Goal: Complete application form

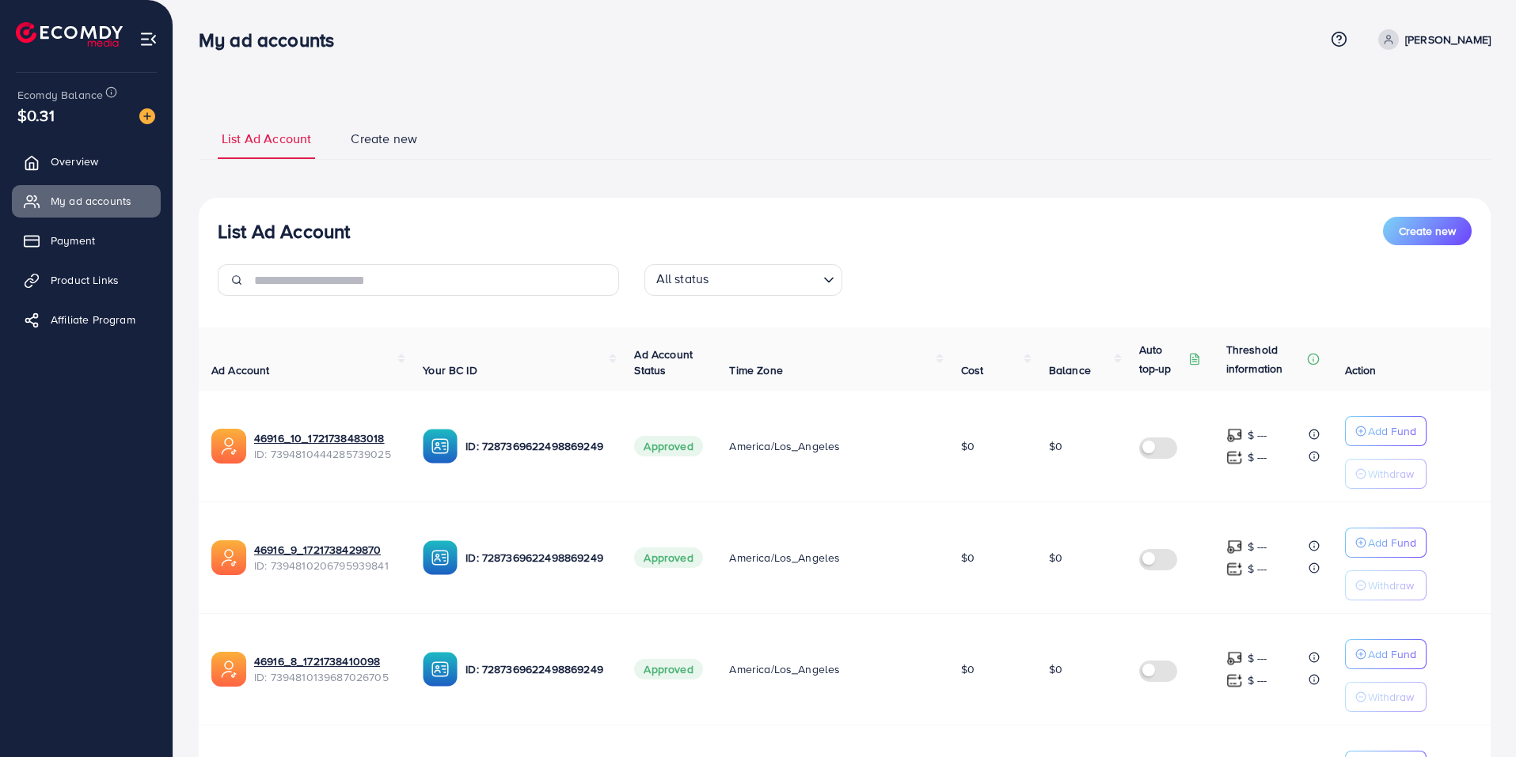
click at [70, 26] on img at bounding box center [69, 34] width 107 height 25
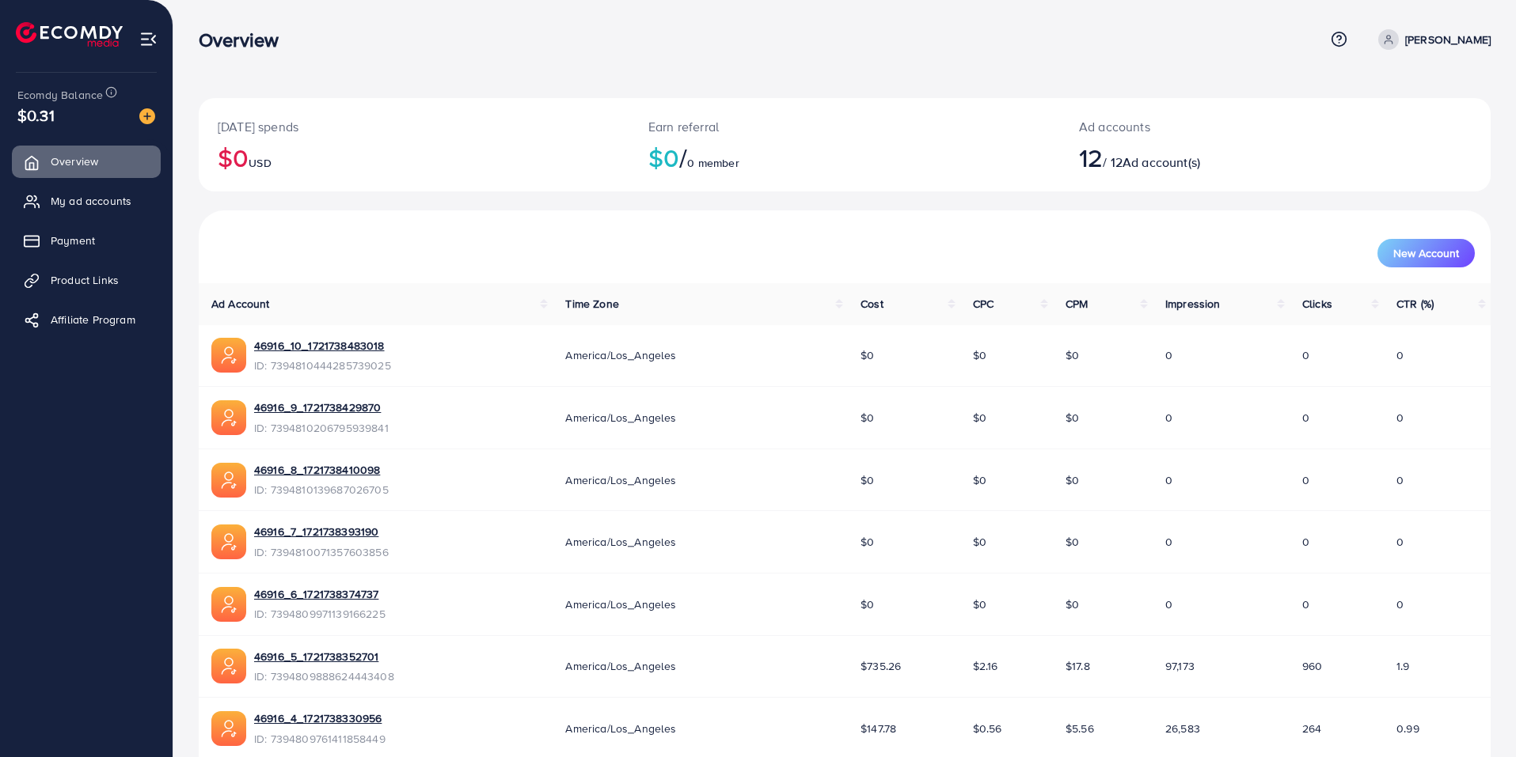
click at [1403, 47] on link "Levon Arutiunian" at bounding box center [1431, 39] width 119 height 21
click at [1026, 82] on div "Today's spends $0 USD Earn referral $0 / 0 member Ad accounts 12 / 12 Ad accoun…" at bounding box center [844, 513] width 1342 height 1027
click at [140, 120] on img at bounding box center [147, 116] width 16 height 16
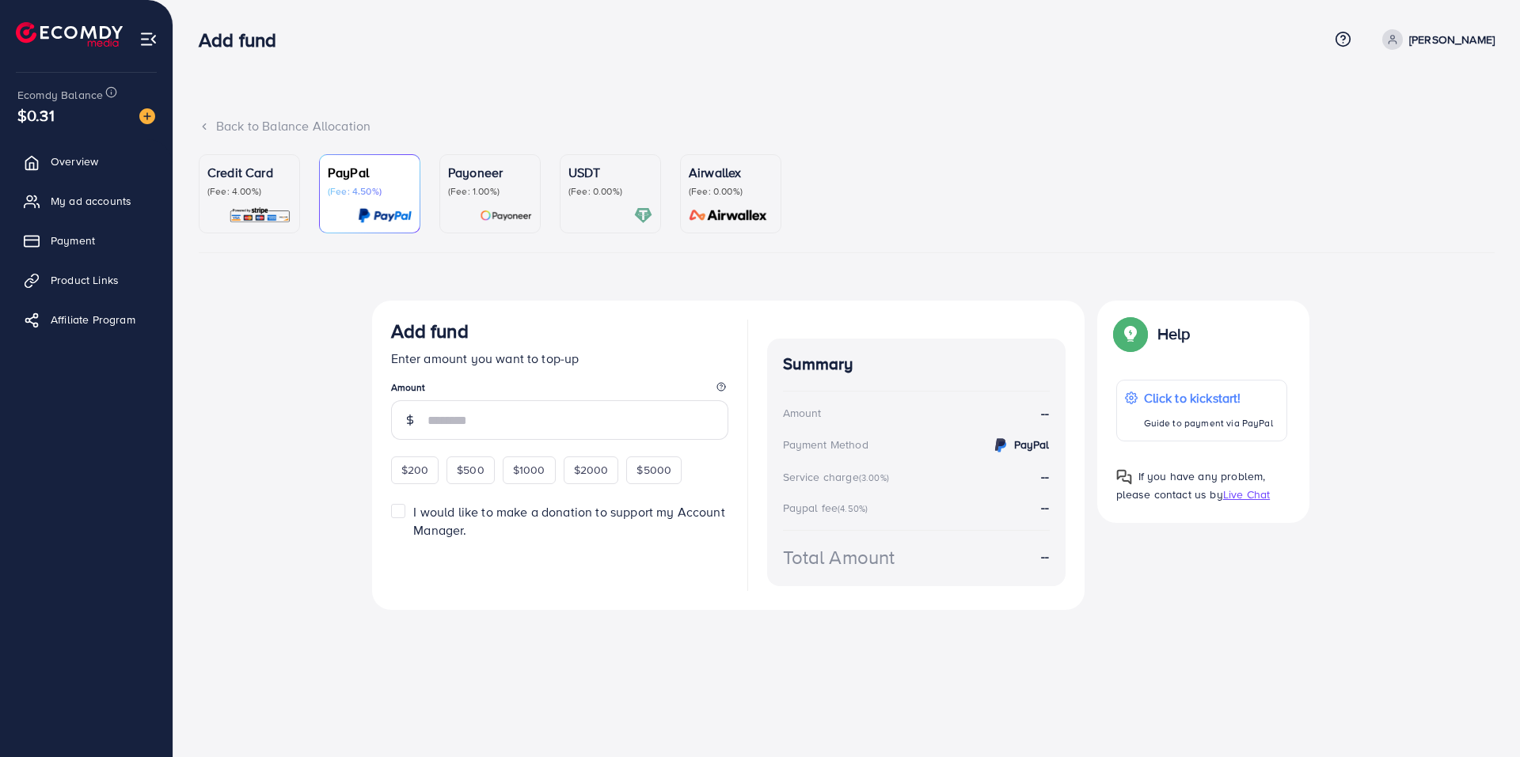
click at [586, 221] on div at bounding box center [610, 216] width 84 height 18
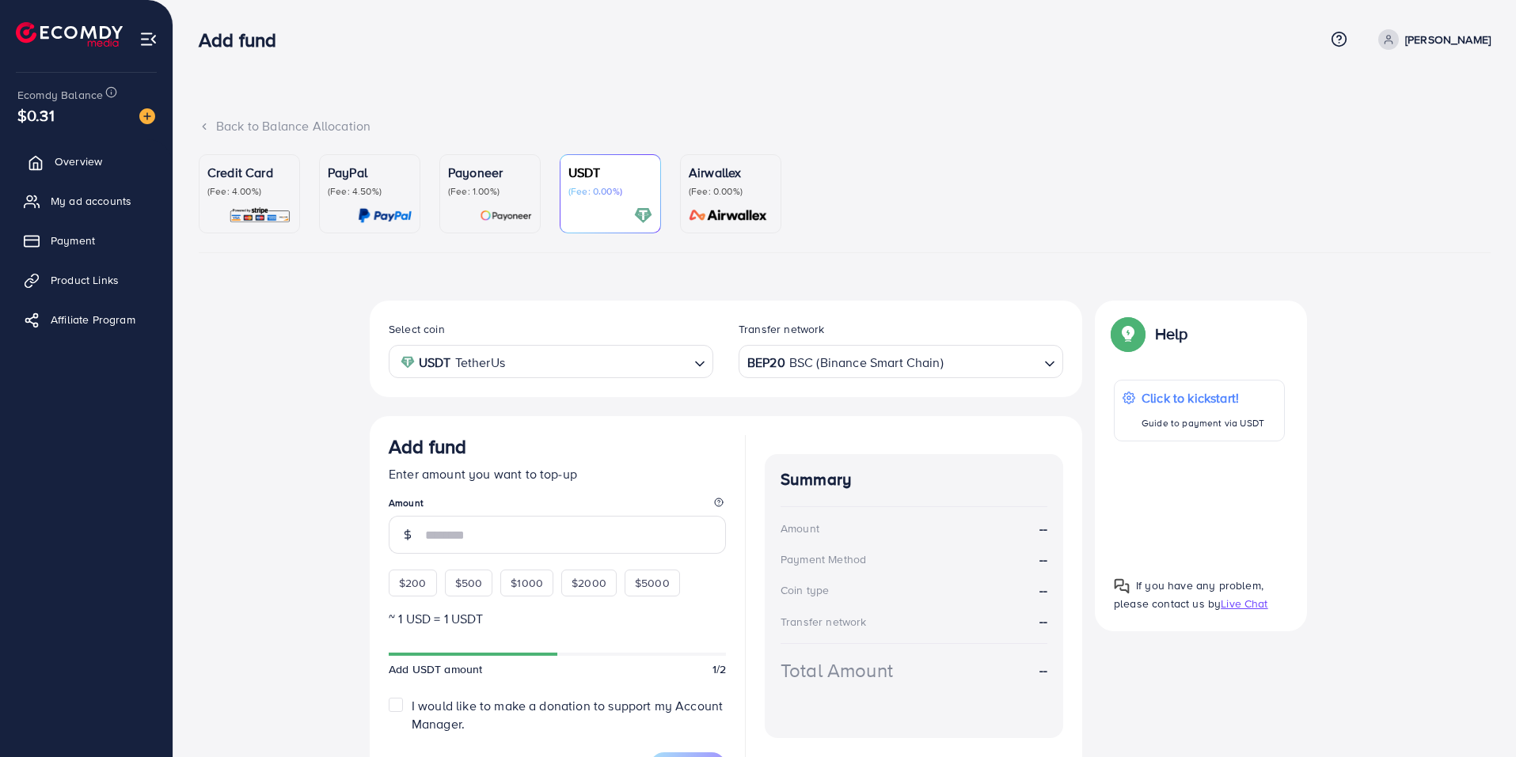
click at [64, 171] on link "Overview" at bounding box center [86, 162] width 149 height 32
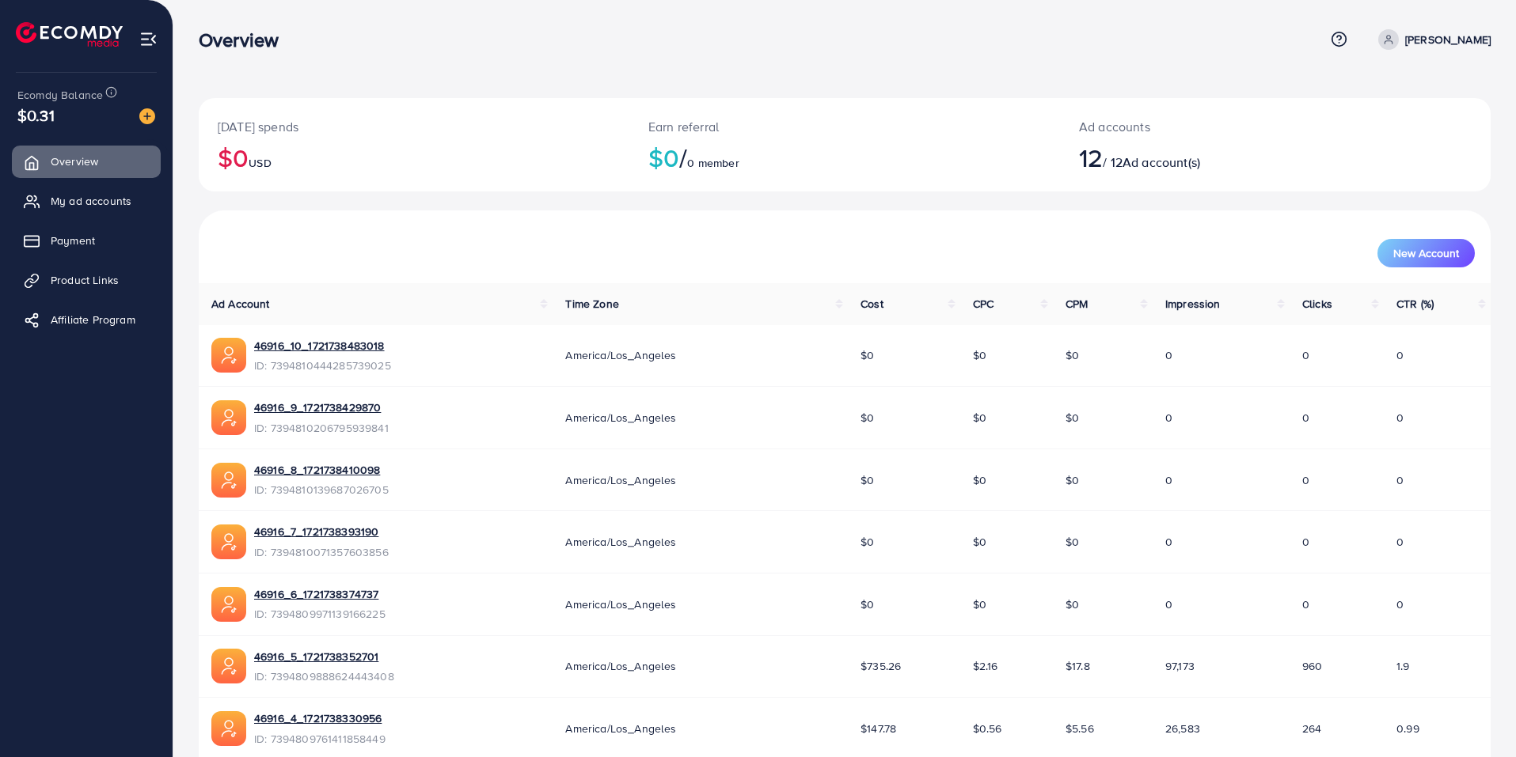
click at [1425, 32] on p "Levon Arutiunian" at bounding box center [1447, 39] width 85 height 19
click at [1402, 139] on span "Log out" at bounding box center [1395, 129] width 43 height 19
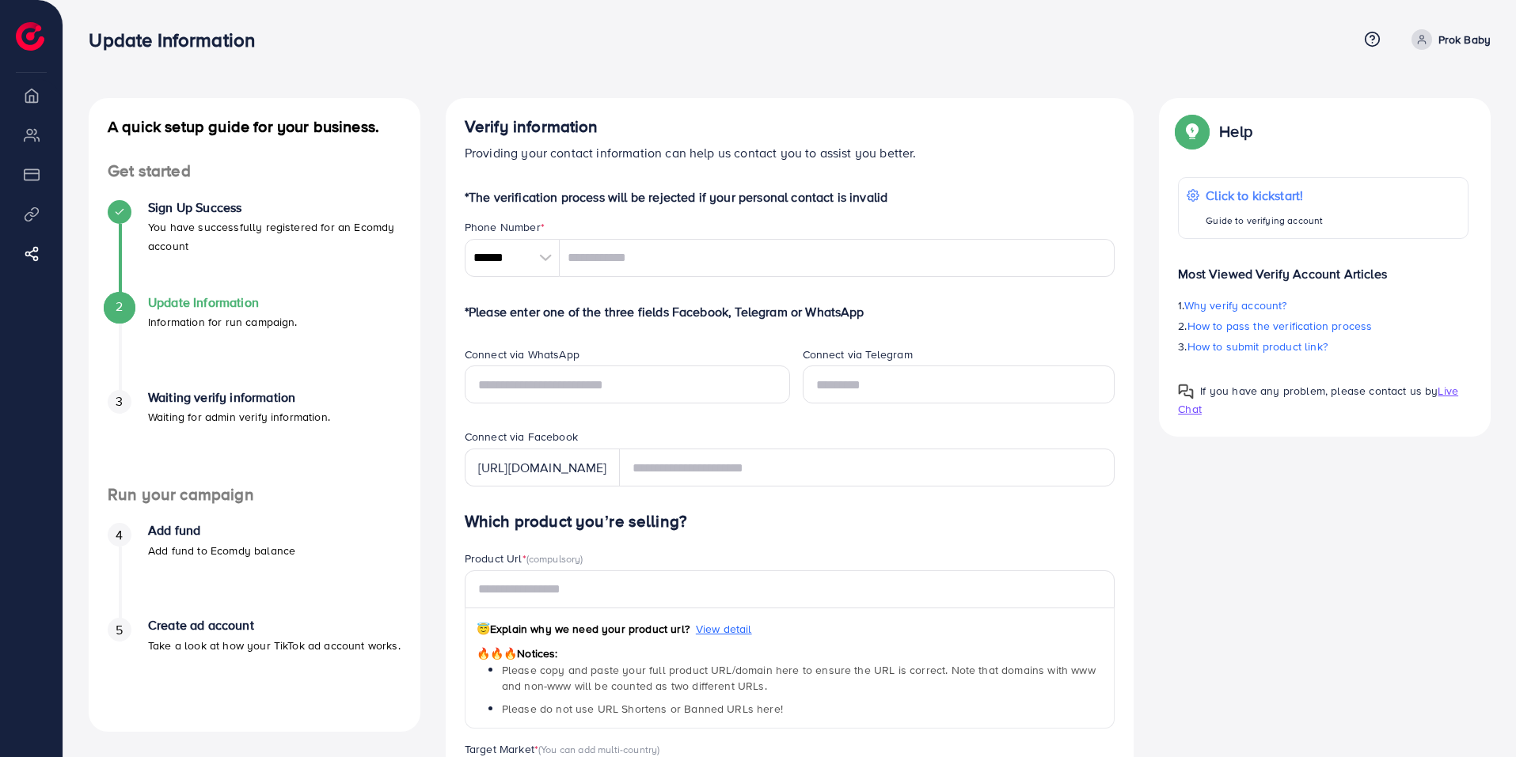
click at [40, 133] on li "My ad accounts" at bounding box center [31, 135] width 63 height 32
click at [548, 252] on div at bounding box center [546, 258] width 28 height 38
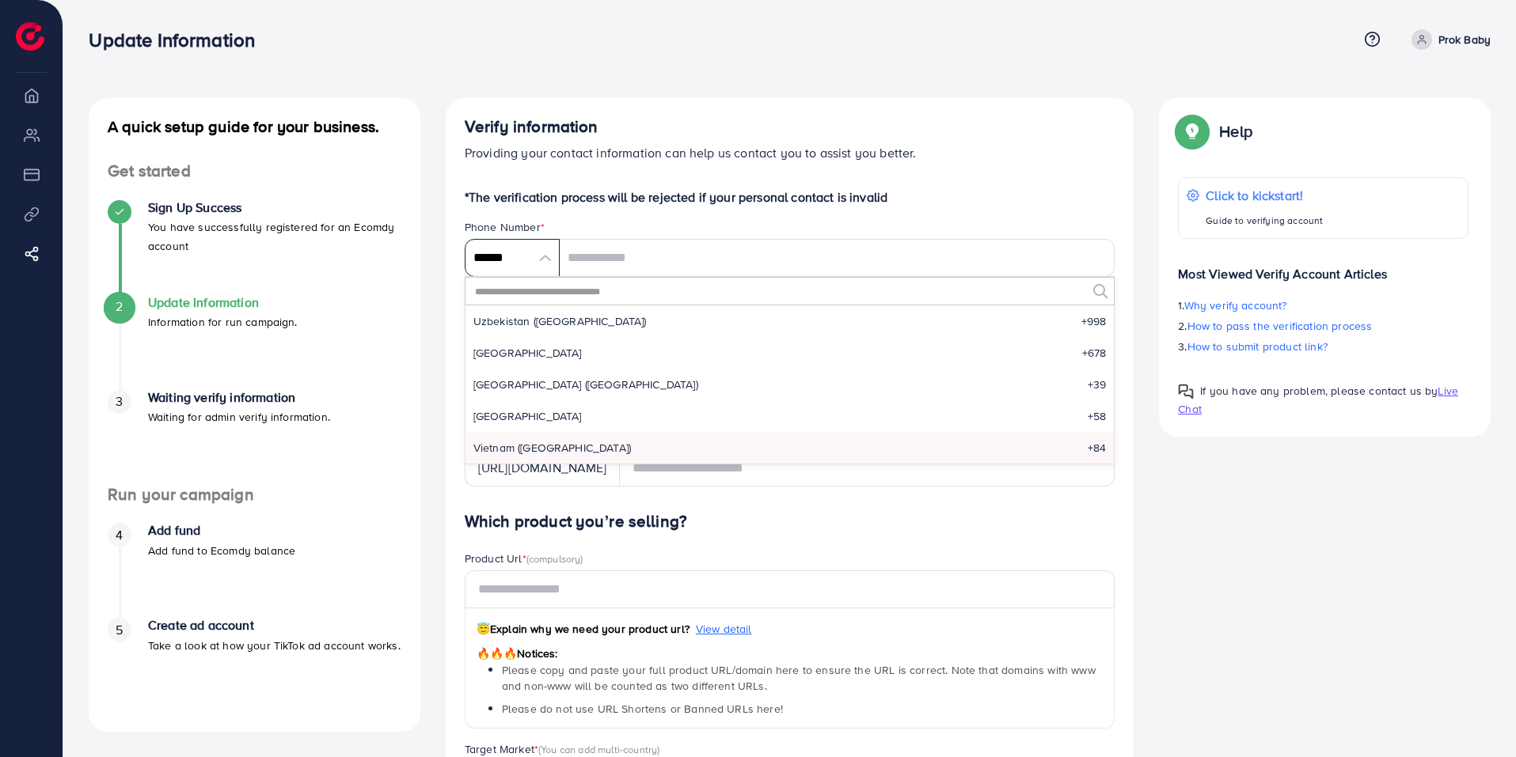
click at [517, 252] on input "******" at bounding box center [512, 258] width 95 height 38
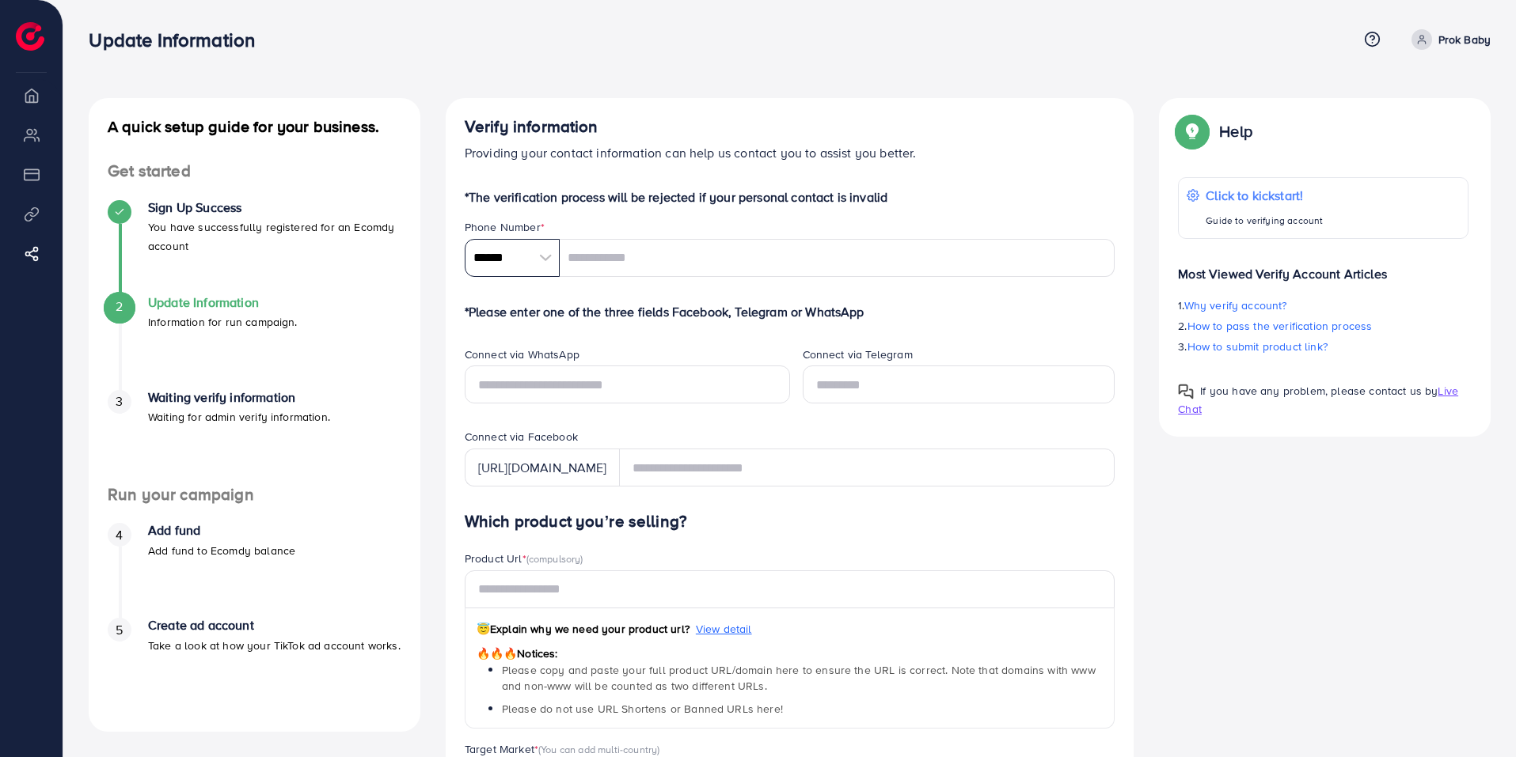
click at [525, 256] on input "******" at bounding box center [512, 258] width 95 height 38
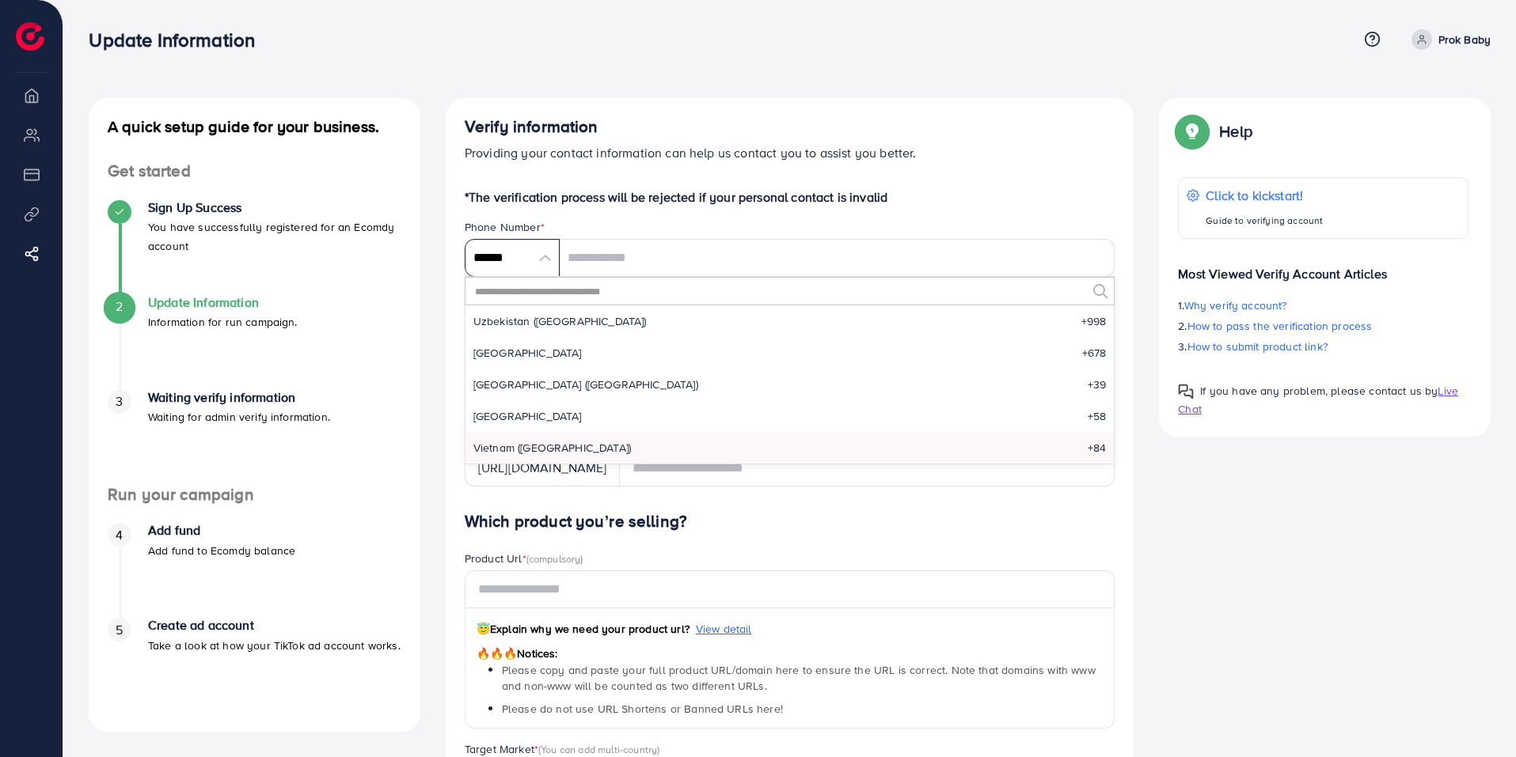
click at [537, 259] on input "******" at bounding box center [512, 258] width 95 height 38
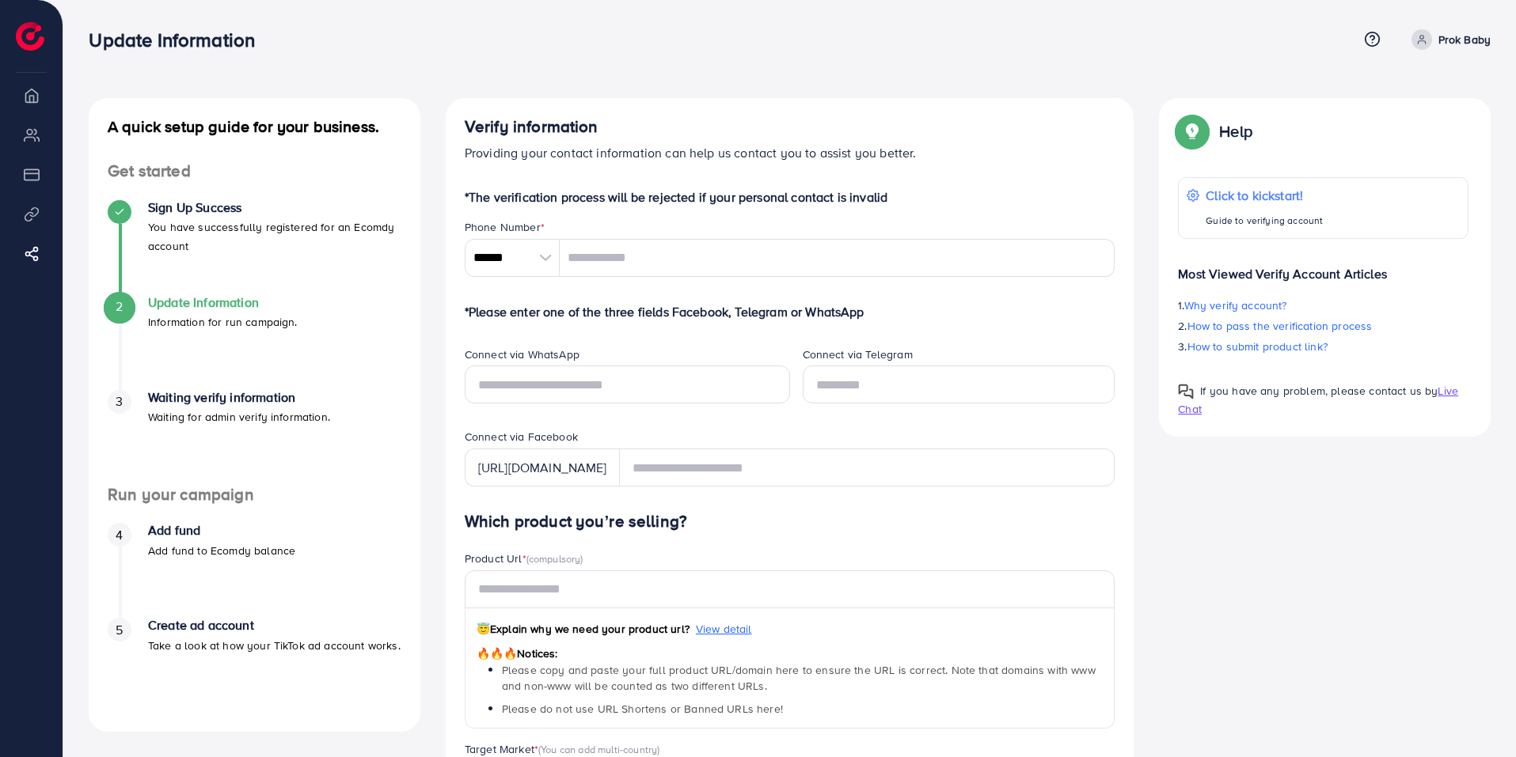
click at [1461, 46] on p "Prok Baby" at bounding box center [1464, 39] width 52 height 19
click at [1155, 168] on div "Help Help Click to kickstart! Guide to verifying account Most Viewed Verify Acc…" at bounding box center [1324, 267] width 357 height 339
click at [651, 262] on input "tel" at bounding box center [838, 258] width 556 height 38
click at [618, 359] on div "Connect via WhatsApp" at bounding box center [627, 357] width 325 height 20
click at [602, 391] on input "text" at bounding box center [627, 385] width 325 height 38
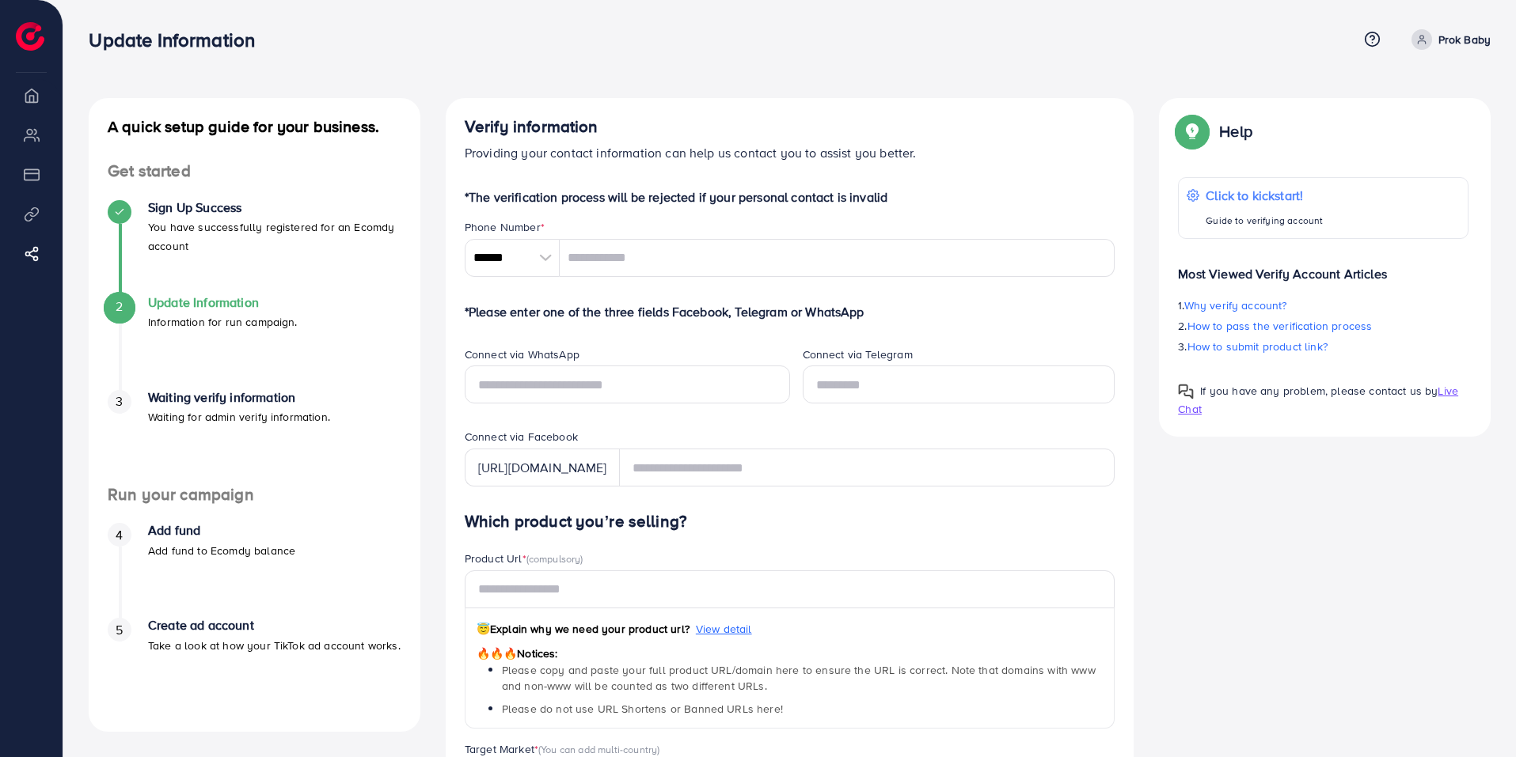
click at [710, 329] on form "*The verification process will be rejected if your personal contact is invalid …" at bounding box center [790, 701] width 651 height 1027
click at [236, 404] on h4 "Waiting verify information" at bounding box center [239, 397] width 182 height 15
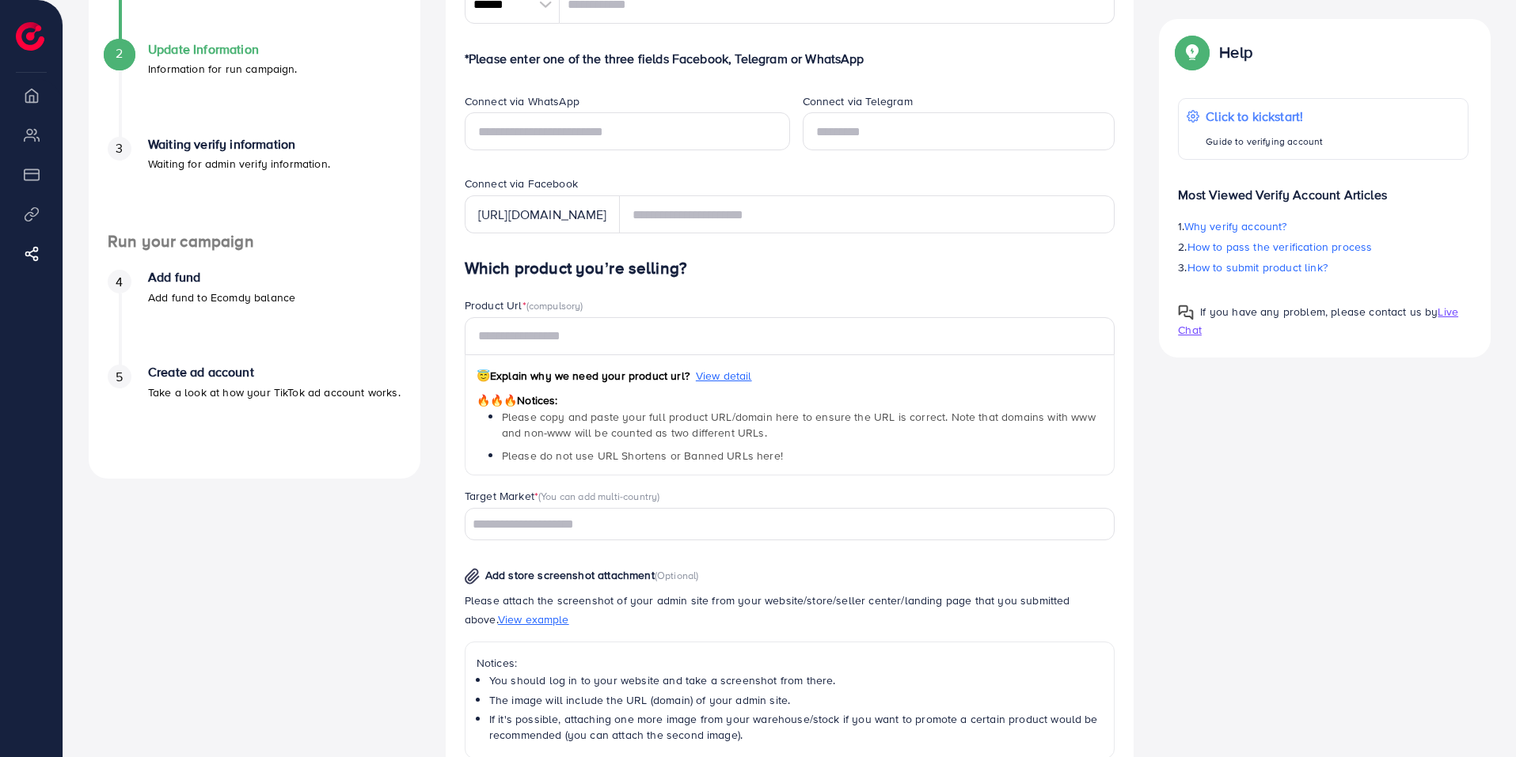
scroll to position [317, 0]
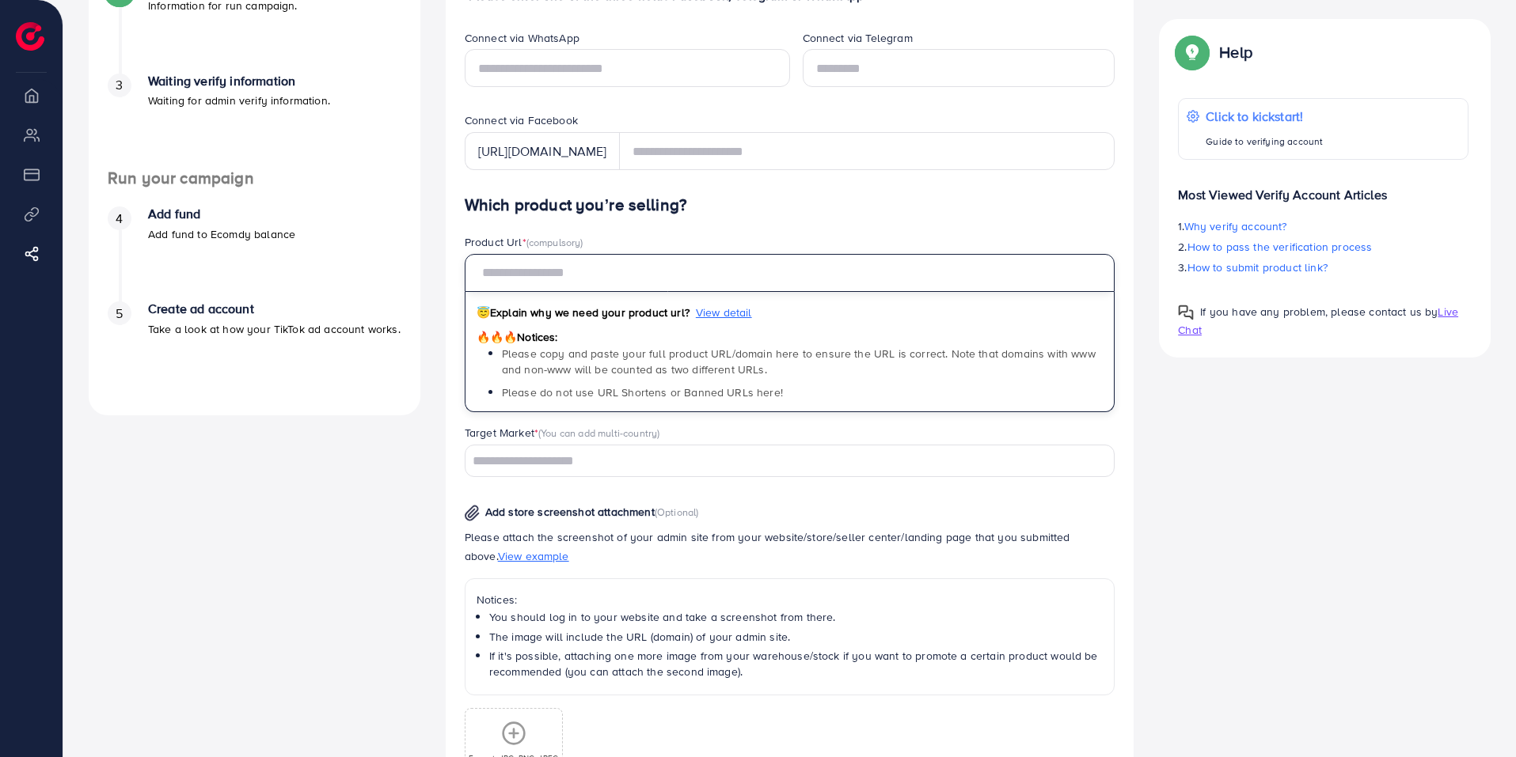
click at [586, 288] on input "text" at bounding box center [790, 273] width 651 height 38
click at [572, 454] on div "Target Market * (You can add multi-country) Loading..." at bounding box center [790, 451] width 651 height 52
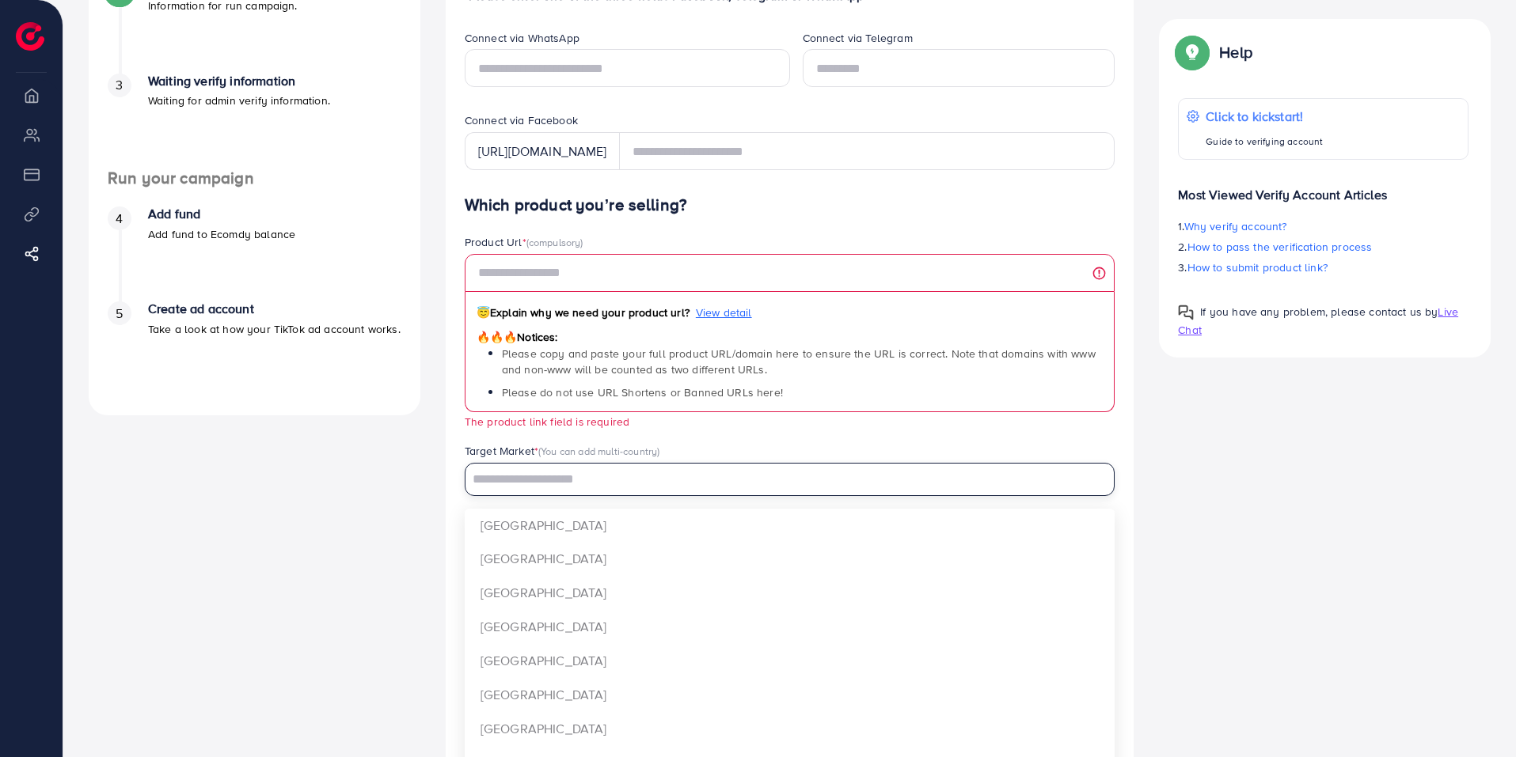
click at [1220, 503] on div "A quick setup guide for your business. Get started Sign Up Success You have suc…" at bounding box center [789, 359] width 1427 height 1154
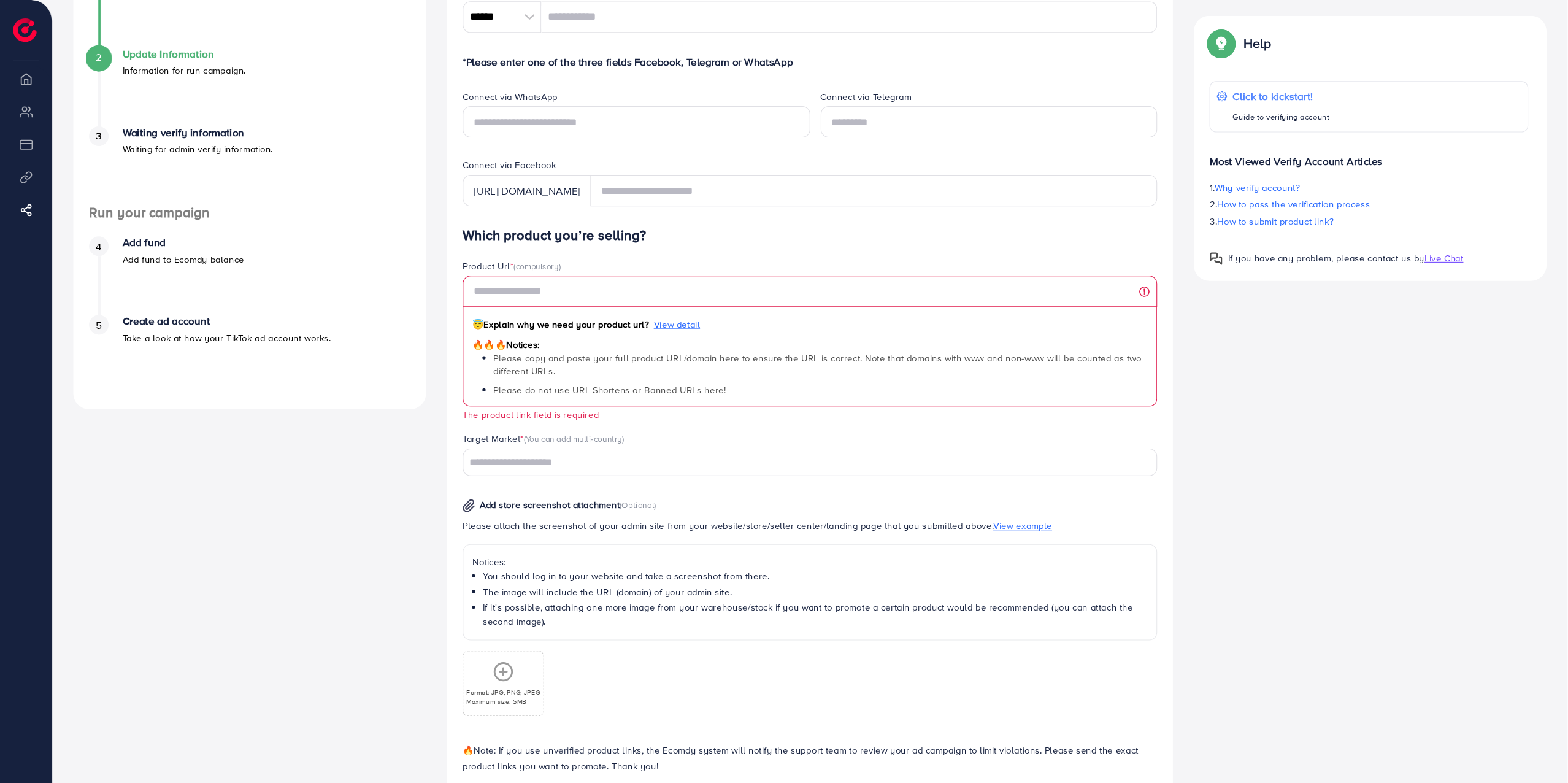
scroll to position [170, 0]
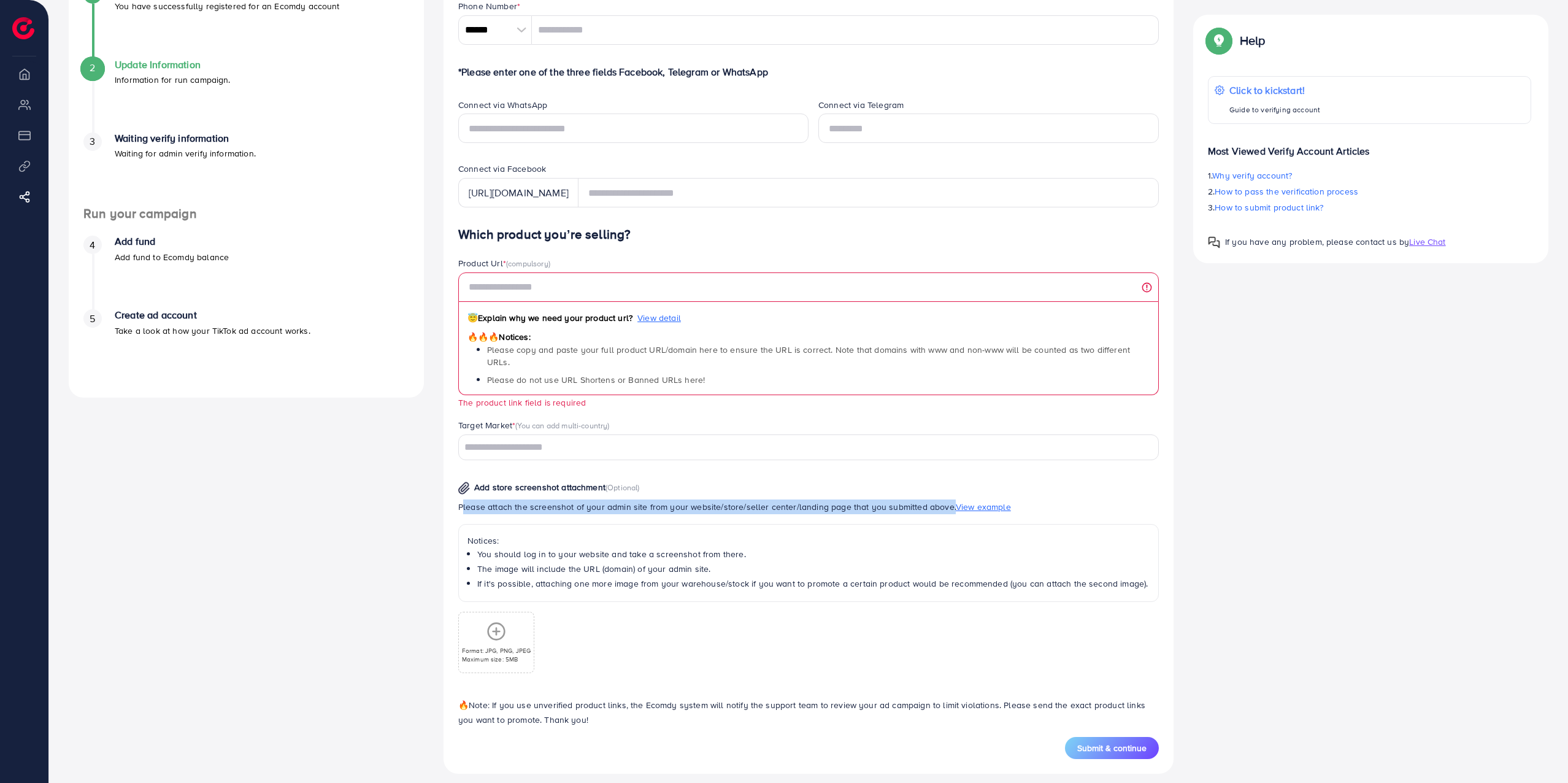
drag, startPoint x: 444, startPoint y: 496, endPoint x: 946, endPoint y: 498, distance: 502.0
click at [946, 498] on div "Verify information Providing your contact information can help us contact you t…" at bounding box center [808, 340] width 730 height 868
copy p "Please attach the screenshot of your admin site from your website/store/seller …"
click at [1119, 470] on div "Add store screenshot attachment (Optional) Please attach the screenshot of your…" at bounding box center [808, 571] width 720 height 203
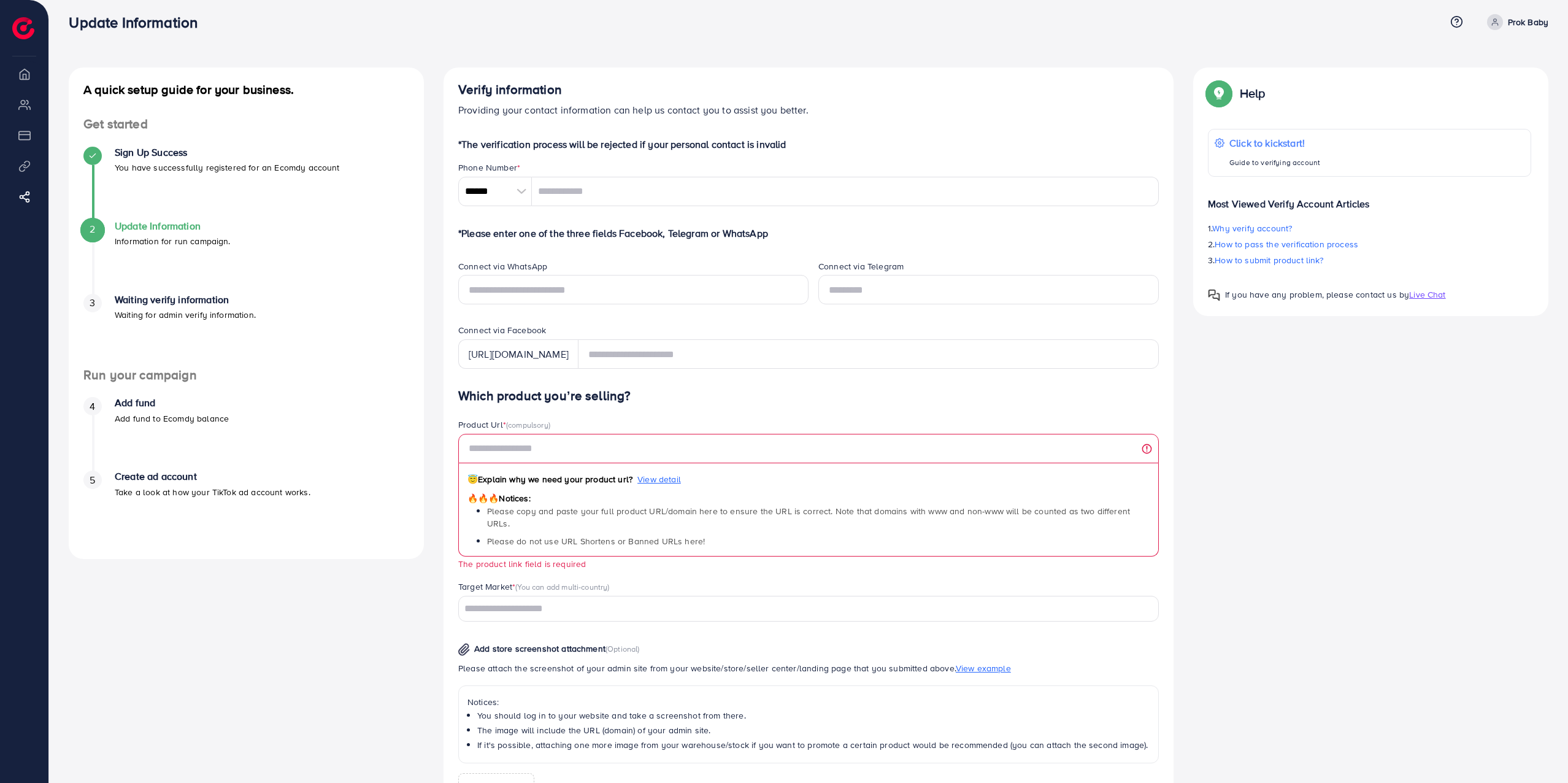
scroll to position [0, 0]
